Goal: Ask a question

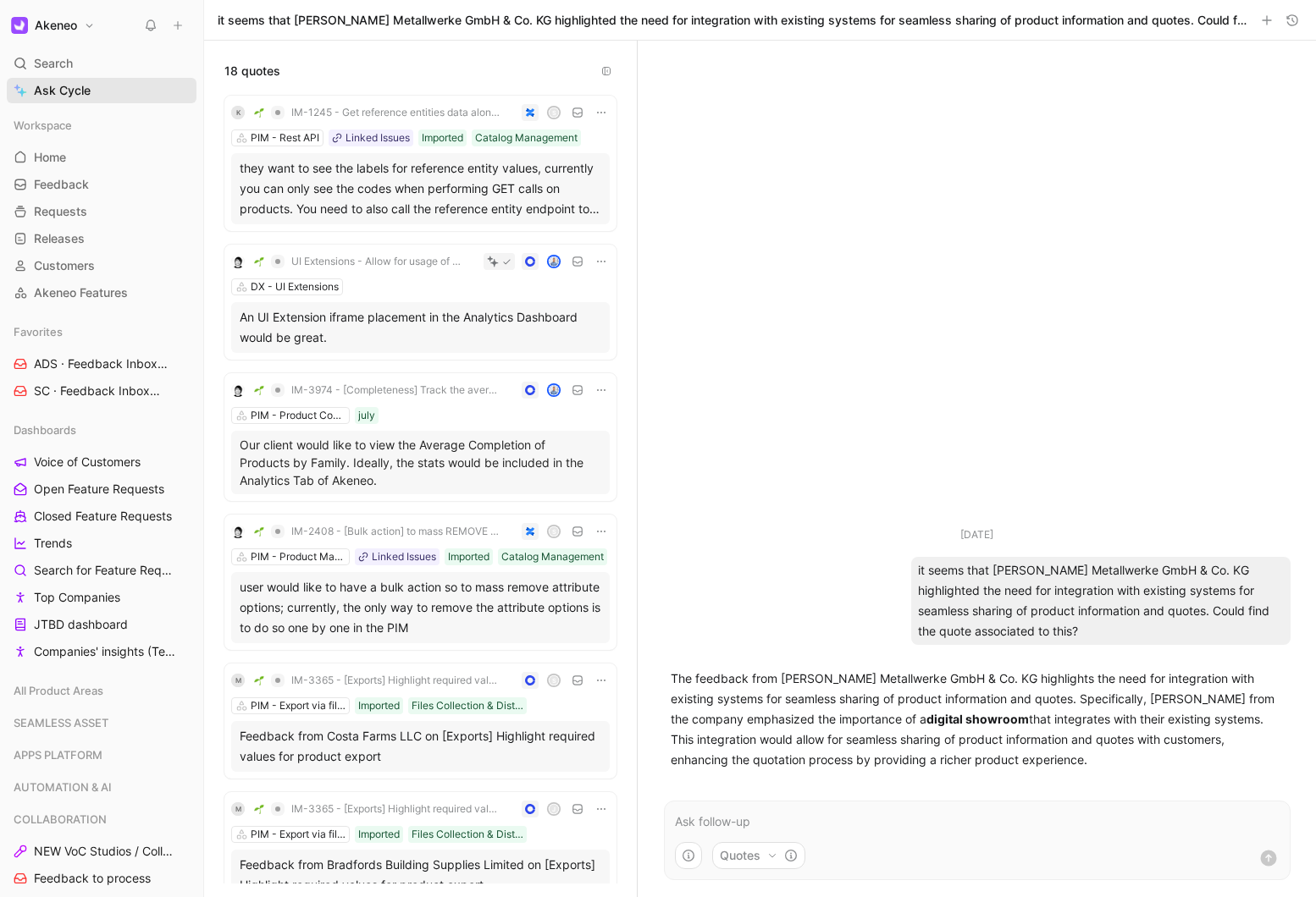
click at [62, 100] on span "Ask Cycle" at bounding box center [62, 90] width 56 height 20
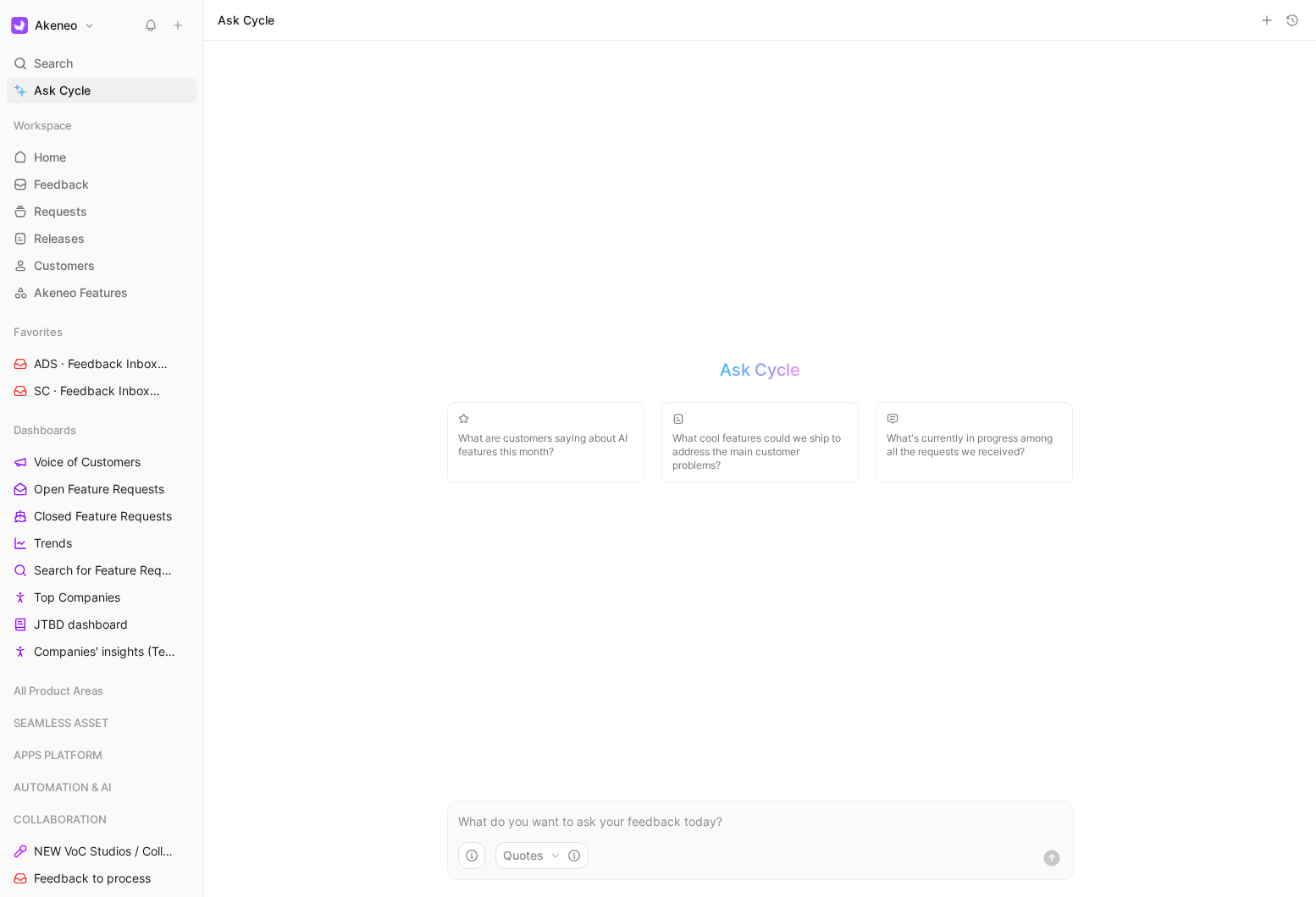
click at [506, 846] on button "Quotes" at bounding box center [542, 856] width 93 height 27
click at [471, 825] on html "Akeneo Search ⌘ K Ask Cycle Workspace Home G then H Feedback G then F Requests …" at bounding box center [658, 448] width 1316 height 897
click at [484, 825] on p at bounding box center [760, 821] width 605 height 20
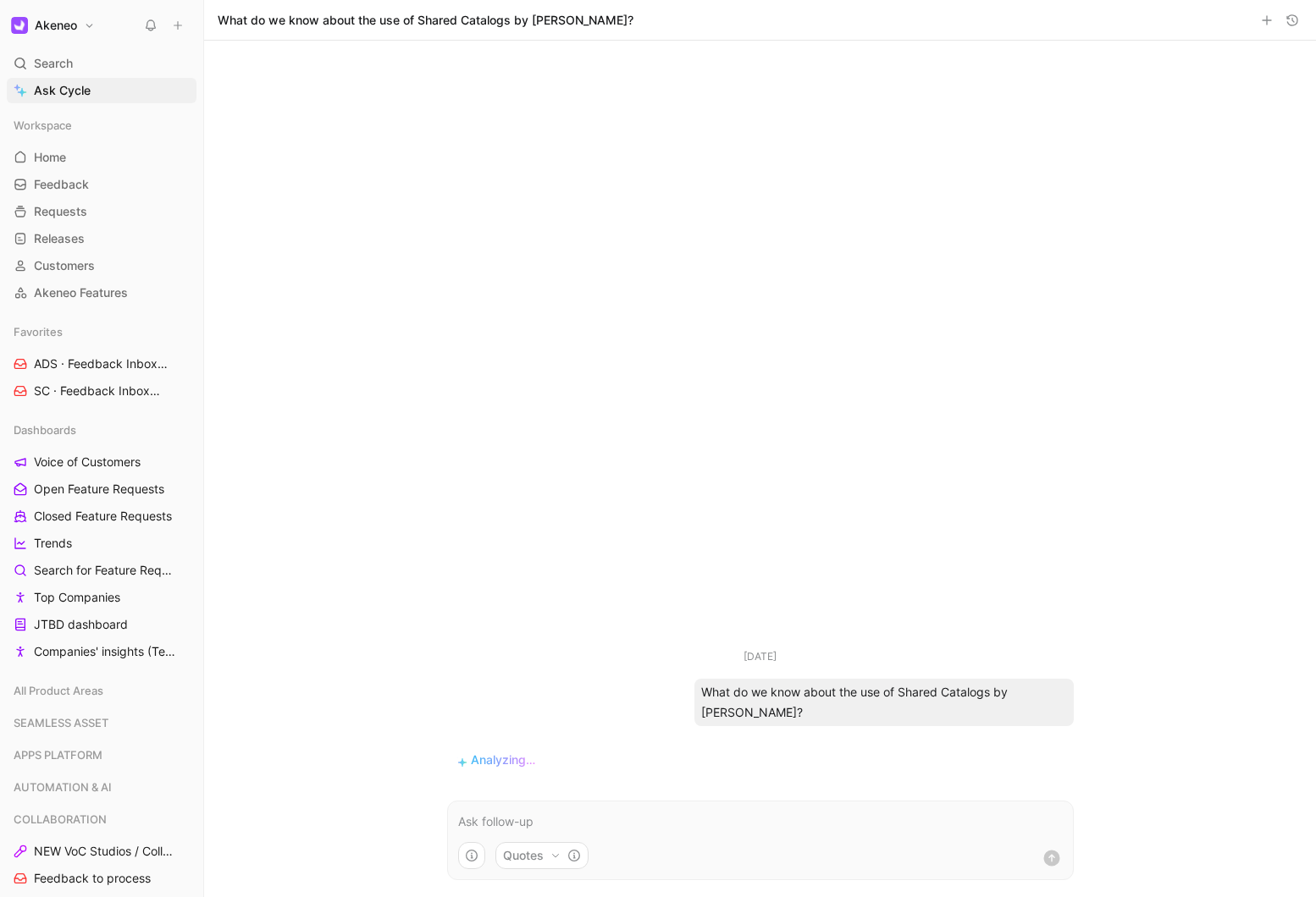
click at [518, 819] on p at bounding box center [760, 821] width 605 height 20
